Goal: Communication & Community: Ask a question

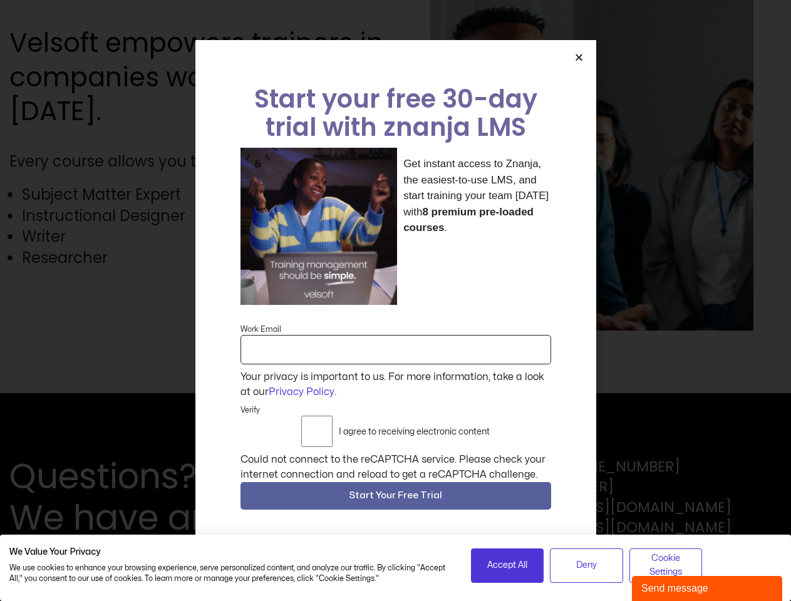
click at [395, 301] on div "Get instant access to Znanja, the easiest-to-use LMS, and start training your t…" at bounding box center [396, 226] width 311 height 157
click at [579, 62] on icon "Close" at bounding box center [579, 57] width 9 height 9
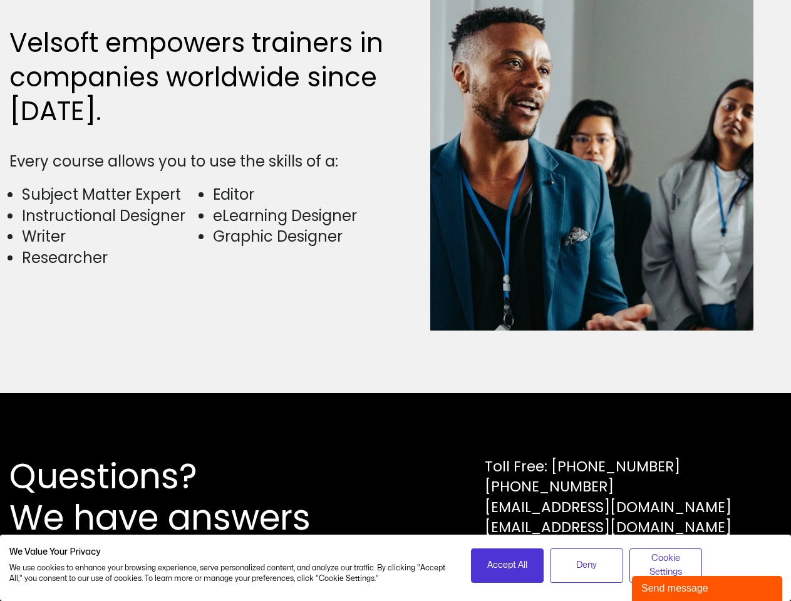
click at [396, 499] on div "Questions? We have answers Toll Free: [PHONE_NUMBER] [PHONE_NUMBER] [EMAIL_ADDR…" at bounding box center [395, 497] width 773 height 83
click at [507, 566] on span "Accept All" at bounding box center [507, 566] width 40 height 14
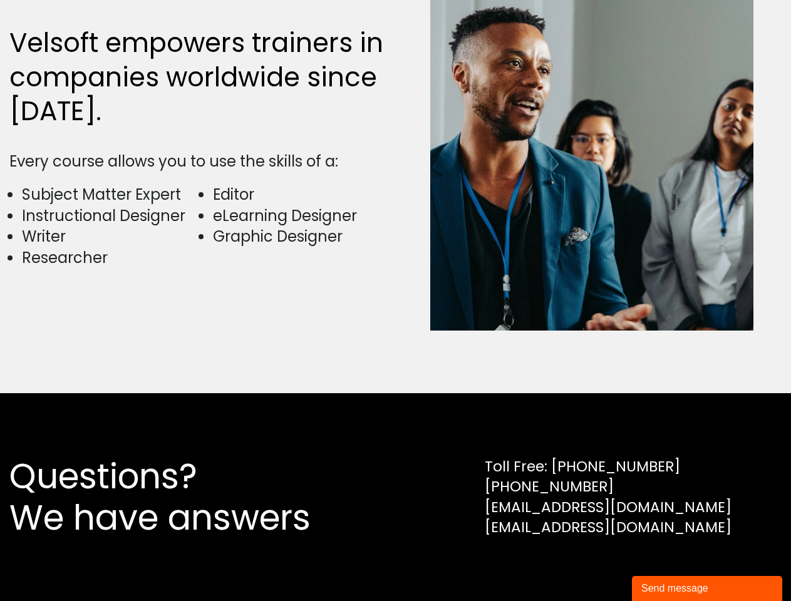
click at [586, 566] on div "Questions? We have answers Toll Free: [PHONE_NUMBER] [PHONE_NUMBER] [EMAIL_ADDR…" at bounding box center [395, 497] width 791 height 208
click at [666, 566] on div "Questions? We have answers Toll Free: [PHONE_NUMBER] [PHONE_NUMBER] [EMAIL_ADDR…" at bounding box center [395, 497] width 791 height 208
click at [707, 589] on div "Send message" at bounding box center [708, 588] width 132 height 15
